Goal: Book appointment/travel/reservation

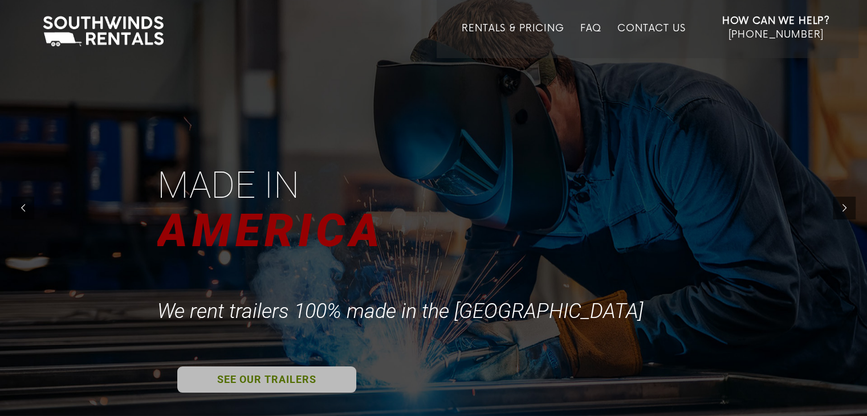
click at [265, 384] on link "SEE OUR TRAILERS" at bounding box center [266, 380] width 179 height 26
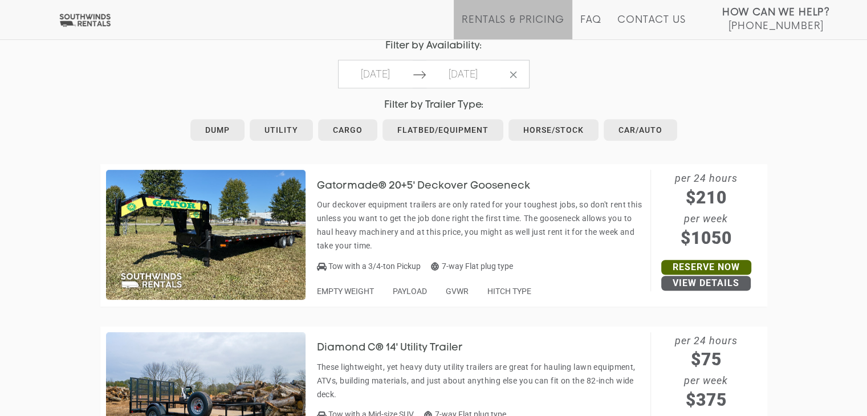
scroll to position [570, 0]
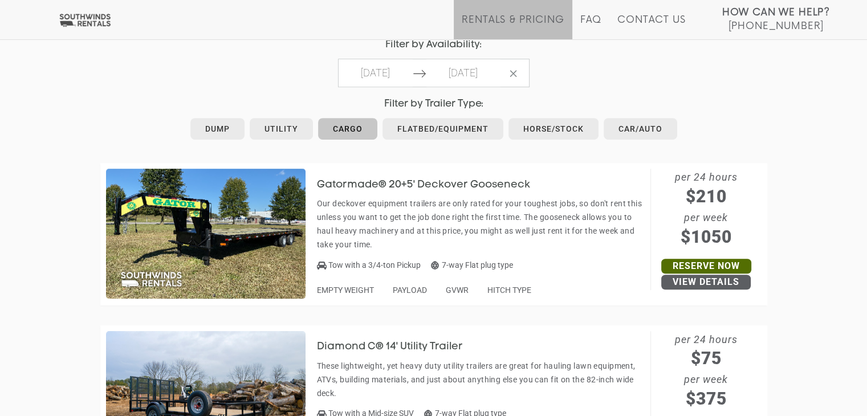
click at [349, 131] on link "Cargo" at bounding box center [347, 129] width 59 height 22
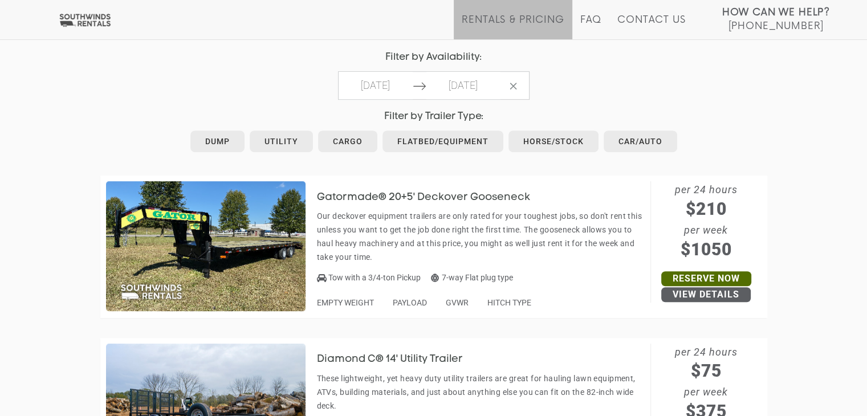
scroll to position [570, 0]
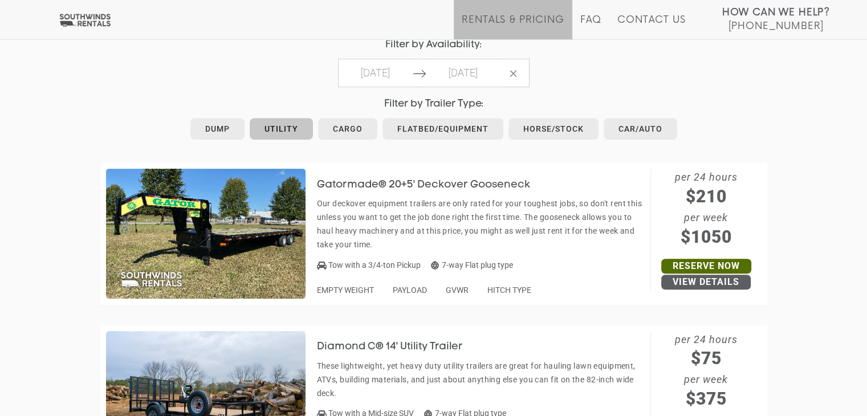
click at [265, 123] on link "Utility" at bounding box center [281, 129] width 63 height 22
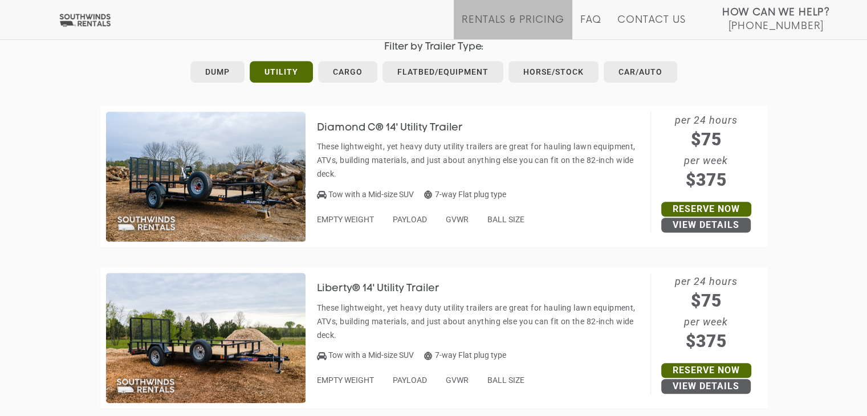
scroll to position [684, 0]
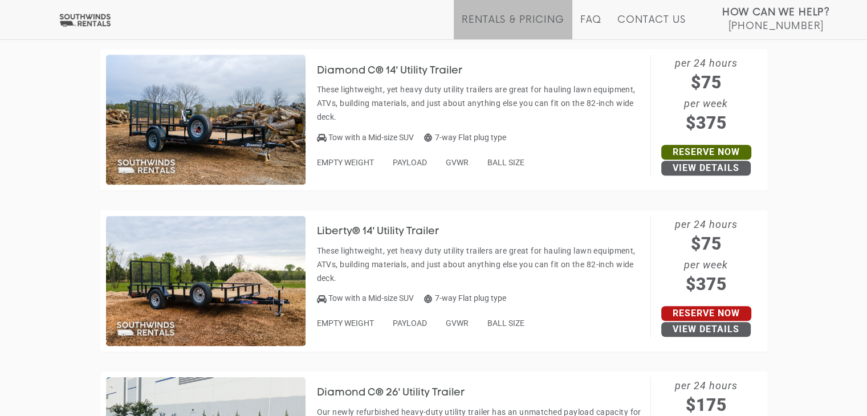
click at [741, 310] on link "Reserve Now" at bounding box center [706, 313] width 90 height 15
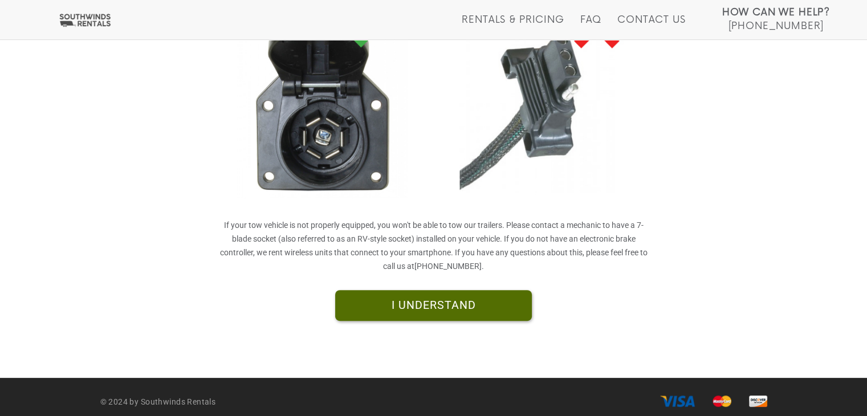
scroll to position [312, 0]
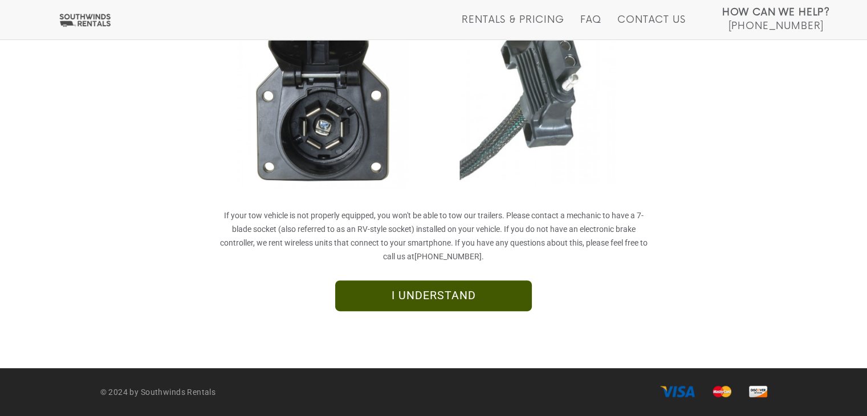
click at [357, 290] on link "I UNDERSTAND" at bounding box center [433, 295] width 197 height 31
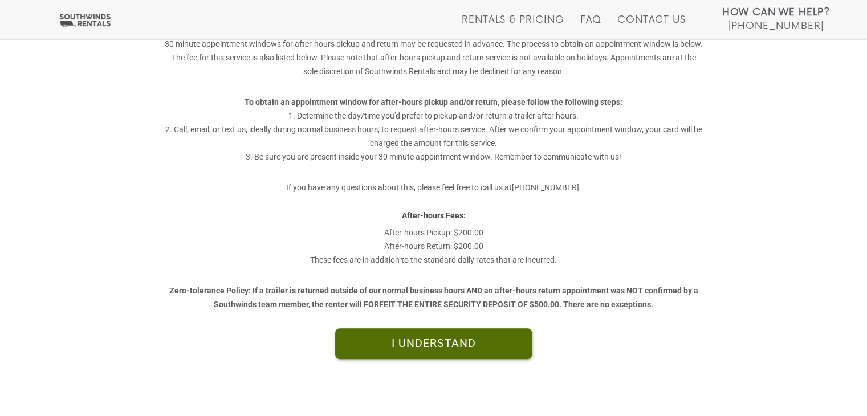
scroll to position [322, 0]
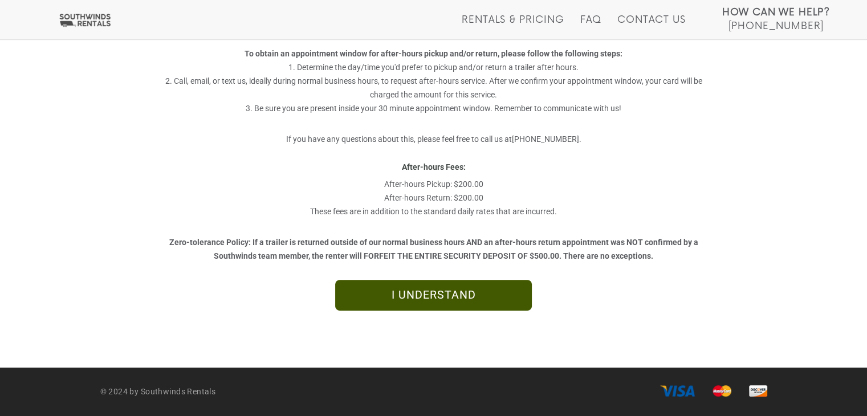
click at [426, 297] on link "I UNDERSTAND" at bounding box center [433, 295] width 197 height 31
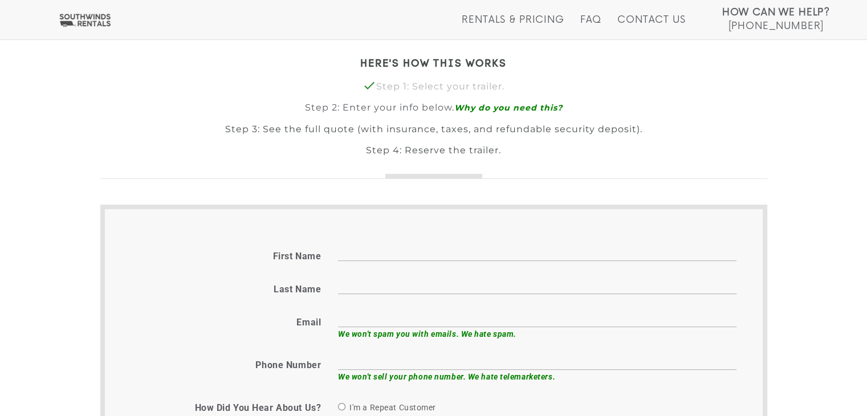
scroll to position [285, 0]
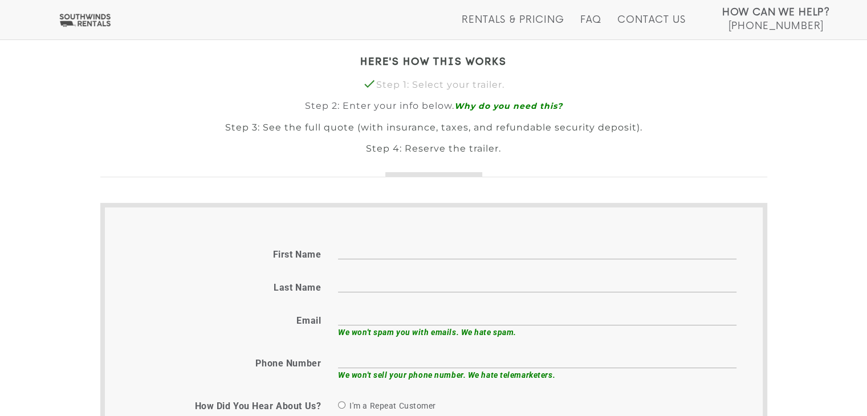
click at [369, 258] on input "First name" at bounding box center [537, 251] width 398 height 18
type input "Theresa"
type input "Ellis"
type input "tellis@eternaltelecom.com"
type input "8282163508"
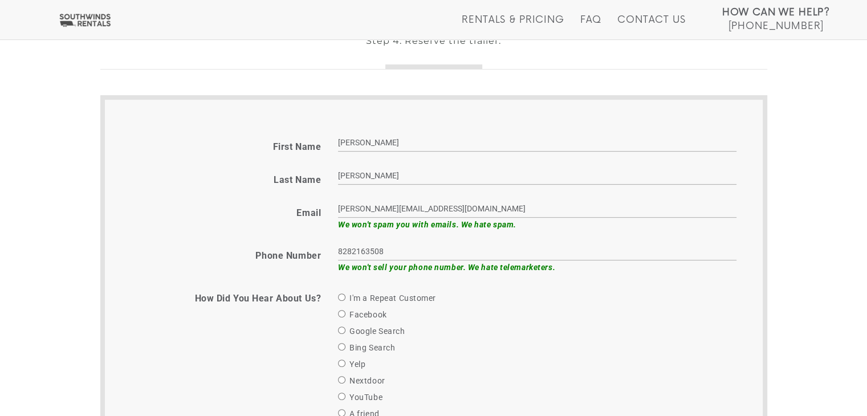
scroll to position [456, 0]
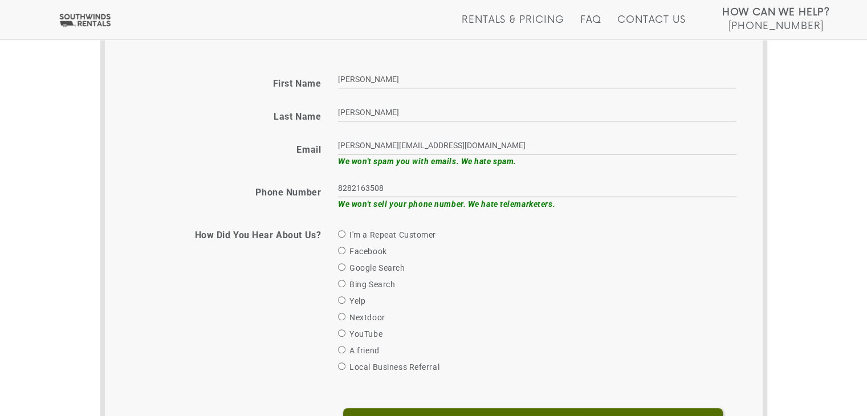
click at [347, 236] on label "I'm a Repeat Customer" at bounding box center [387, 235] width 98 height 14
click at [345, 236] on input "I'm a Repeat Customer" at bounding box center [341, 233] width 7 height 7
radio input "true"
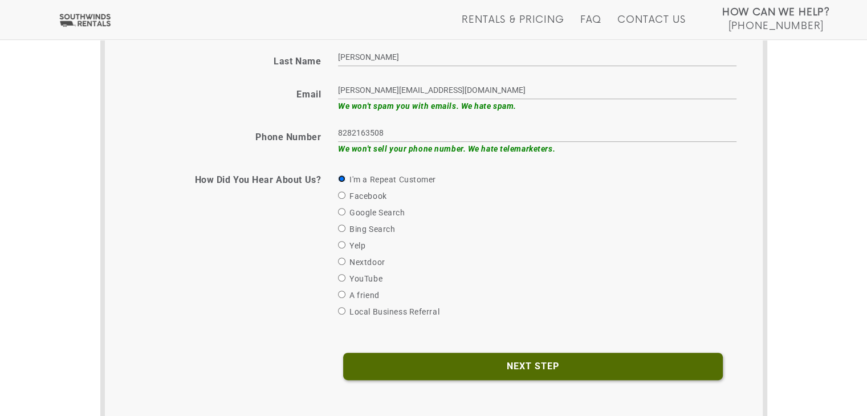
scroll to position [645, 0]
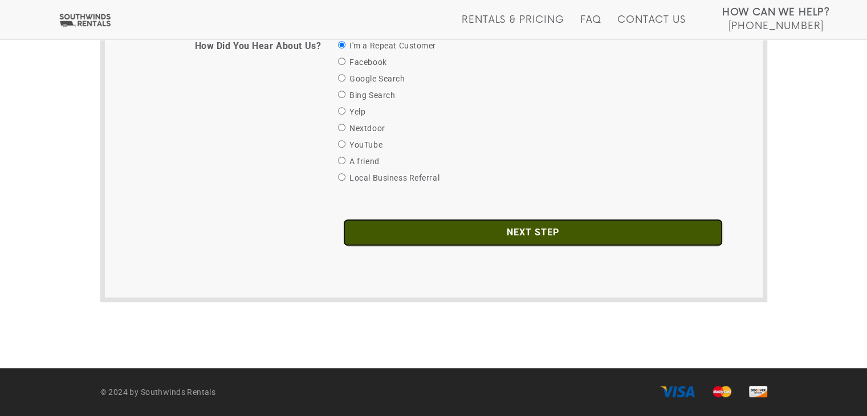
click at [481, 231] on input "Next Step" at bounding box center [533, 232] width 380 height 27
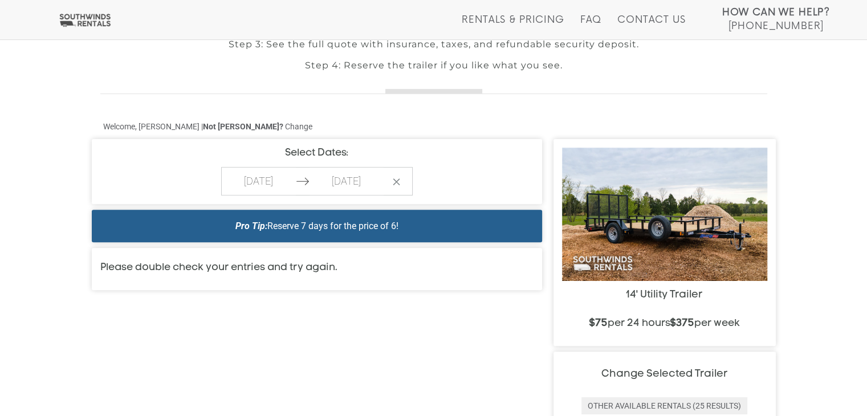
scroll to position [399, 0]
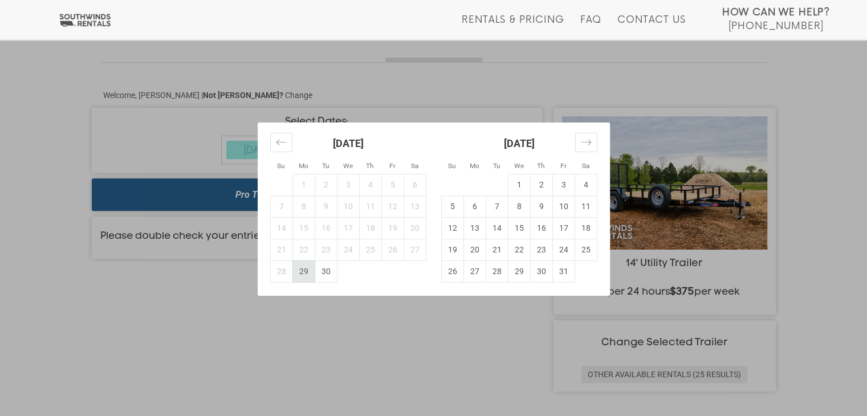
click at [302, 273] on td "29" at bounding box center [303, 272] width 22 height 22
type input "[DATE]"
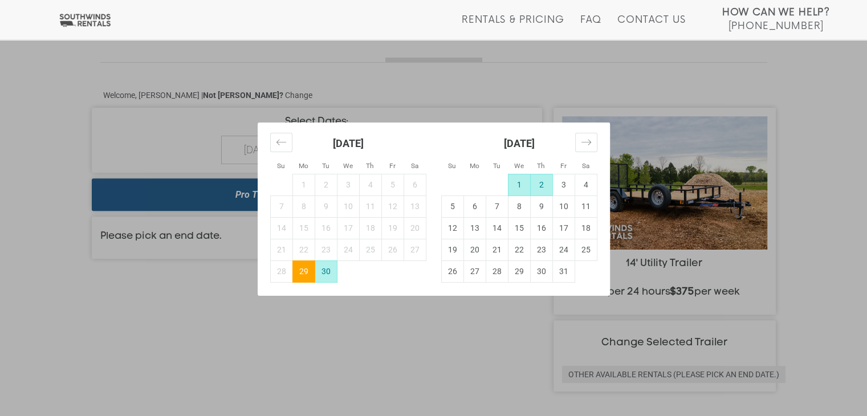
click at [538, 188] on td "2" at bounding box center [541, 185] width 22 height 22
type input "2025-10-02"
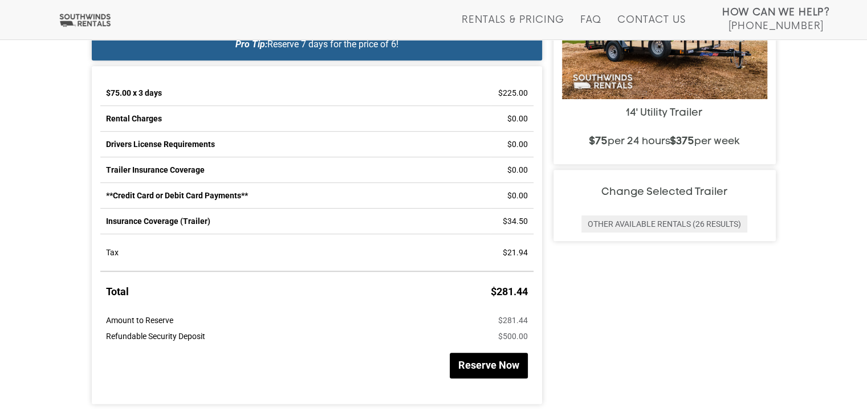
scroll to position [627, 0]
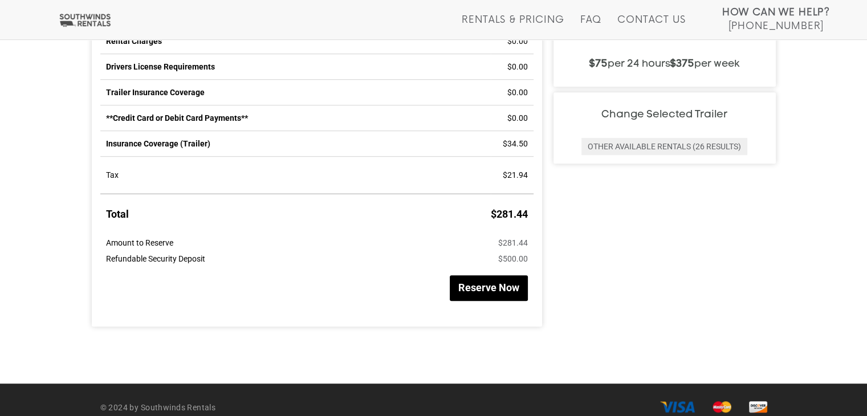
click at [510, 295] on button "Reserve Now" at bounding box center [489, 288] width 78 height 26
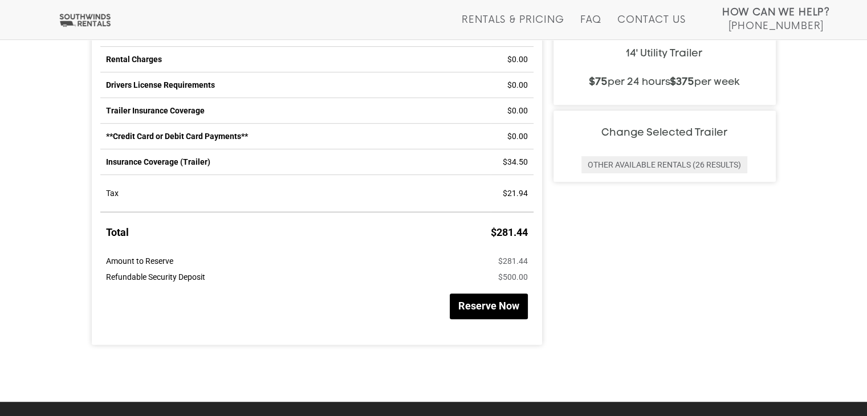
scroll to position [642, 0]
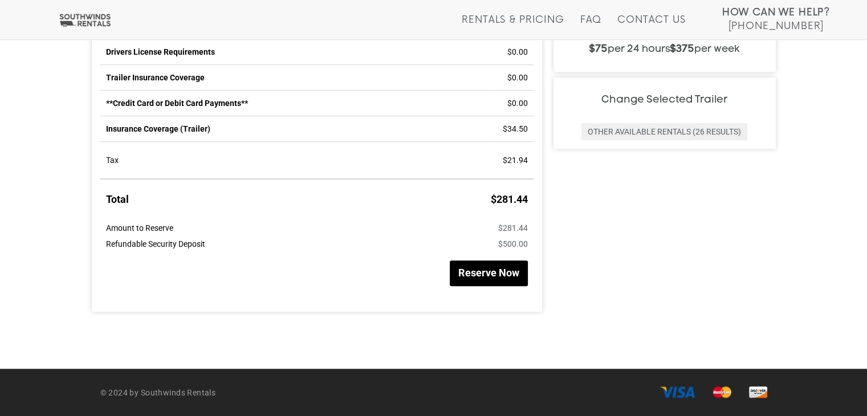
click at [471, 263] on button "Reserve Now" at bounding box center [489, 274] width 78 height 26
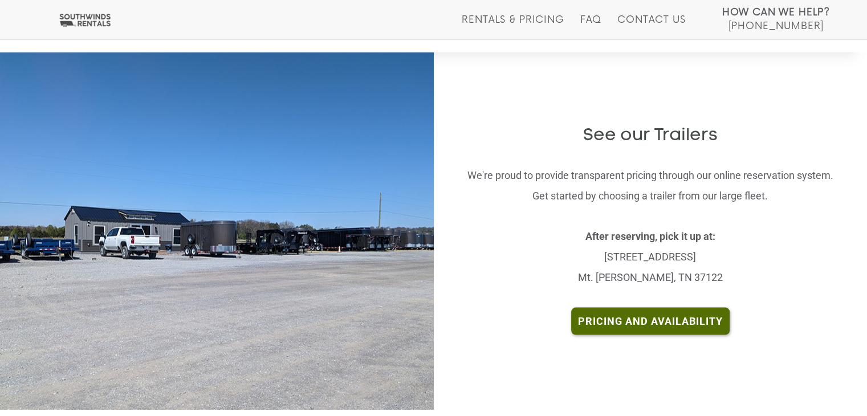
scroll to position [2223, 0]
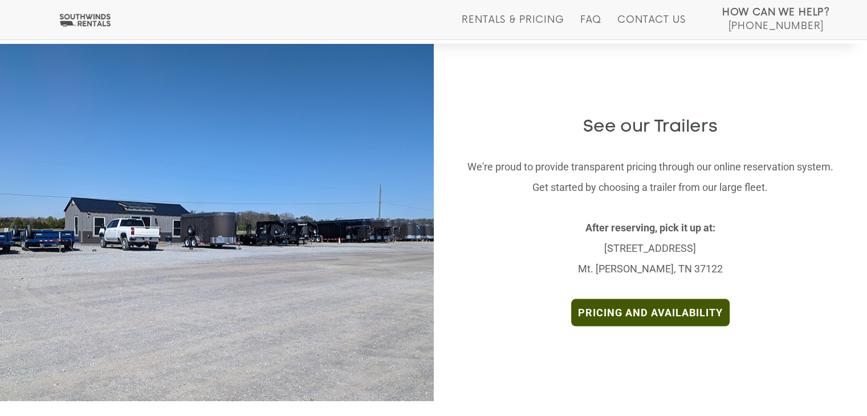
click at [645, 299] on link "Pricing and Availability" at bounding box center [650, 312] width 158 height 27
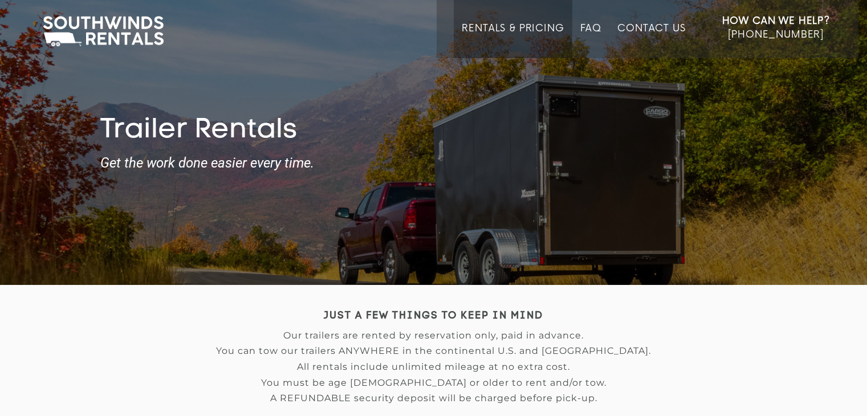
type input "[DATE]"
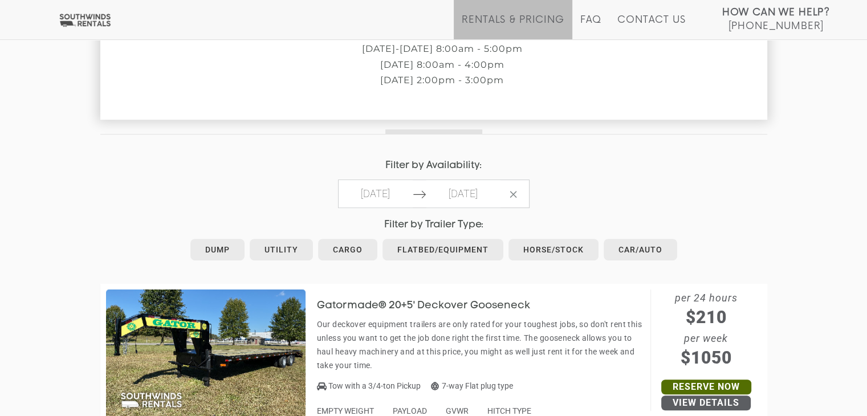
scroll to position [456, 0]
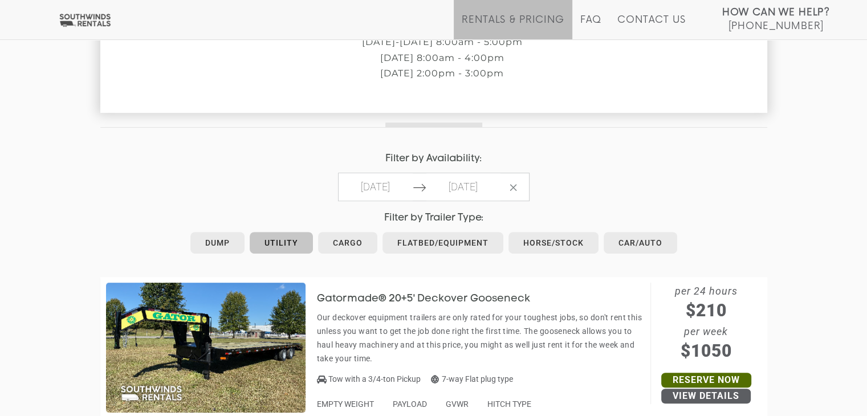
click at [278, 242] on link "Utility" at bounding box center [281, 243] width 63 height 22
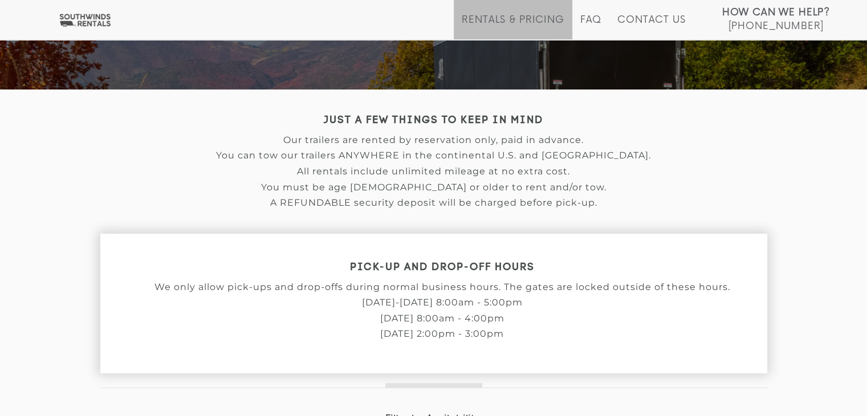
scroll to position [228, 0]
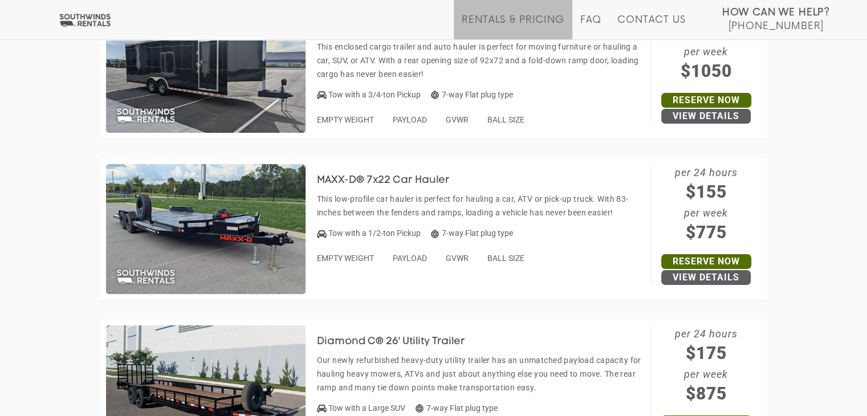
scroll to position [4210, 0]
